Goal: Task Accomplishment & Management: Manage account settings

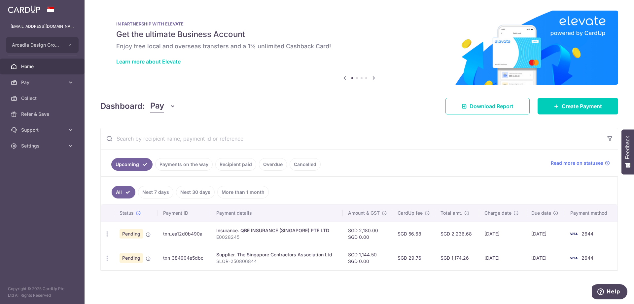
click at [41, 67] on span "Home" at bounding box center [43, 66] width 44 height 7
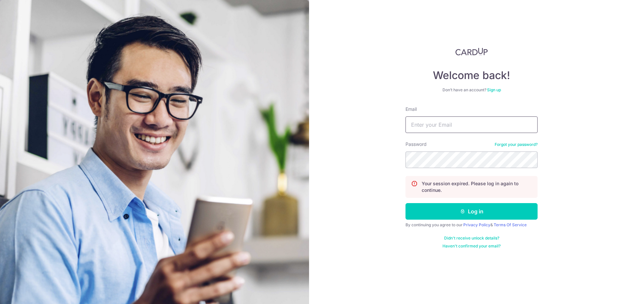
click at [425, 123] on input "Email" at bounding box center [472, 124] width 132 height 17
type input "[EMAIL_ADDRESS][DOMAIN_NAME]"
click at [406, 203] on button "Log in" at bounding box center [472, 211] width 132 height 17
click at [494, 215] on button "Log in" at bounding box center [472, 211] width 132 height 17
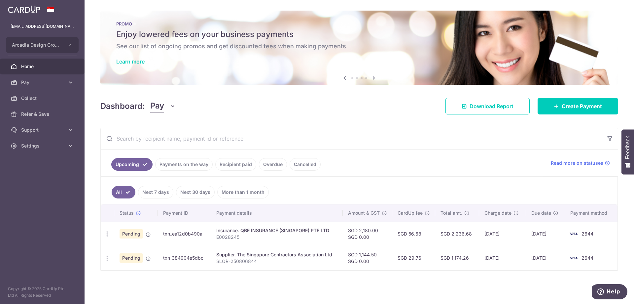
click at [32, 66] on span "Home" at bounding box center [43, 66] width 44 height 7
